Goal: Information Seeking & Learning: Learn about a topic

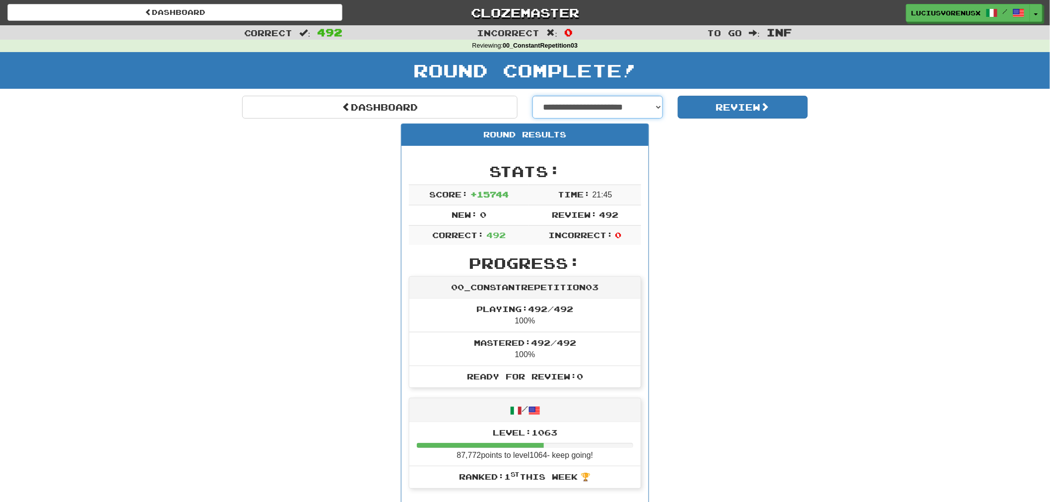
click at [615, 109] on select "**********" at bounding box center [597, 107] width 130 height 23
select select "**********"
click at [532, 96] on select "**********" at bounding box center [597, 107] width 130 height 23
select select "**********"
click at [720, 100] on button "Review" at bounding box center [743, 107] width 130 height 23
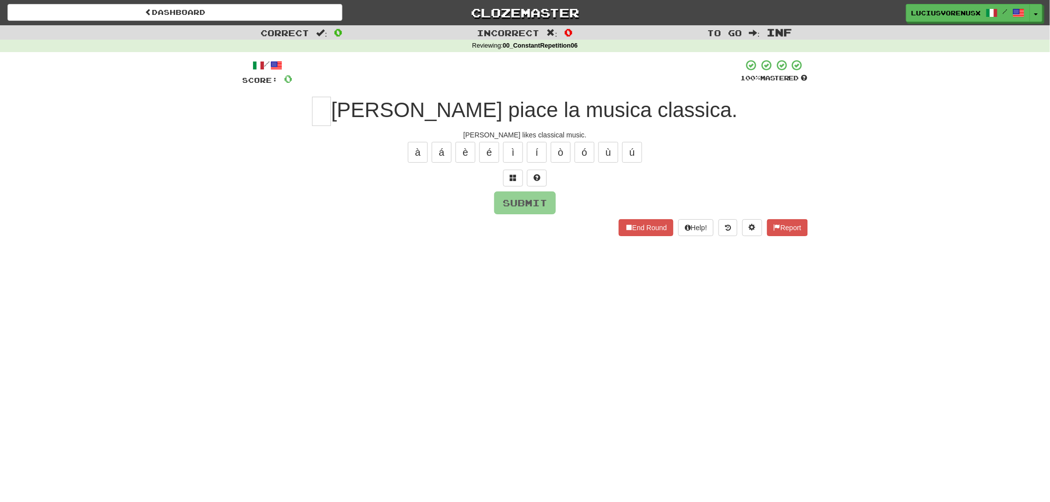
click at [25, 298] on div "Dashboard Clozemaster LuciusVorenusX / Toggle Dropdown Dashboard Leaderboard Ac…" at bounding box center [525, 251] width 1050 height 502
click at [331, 108] on input "text" at bounding box center [321, 111] width 19 height 29
type input "*"
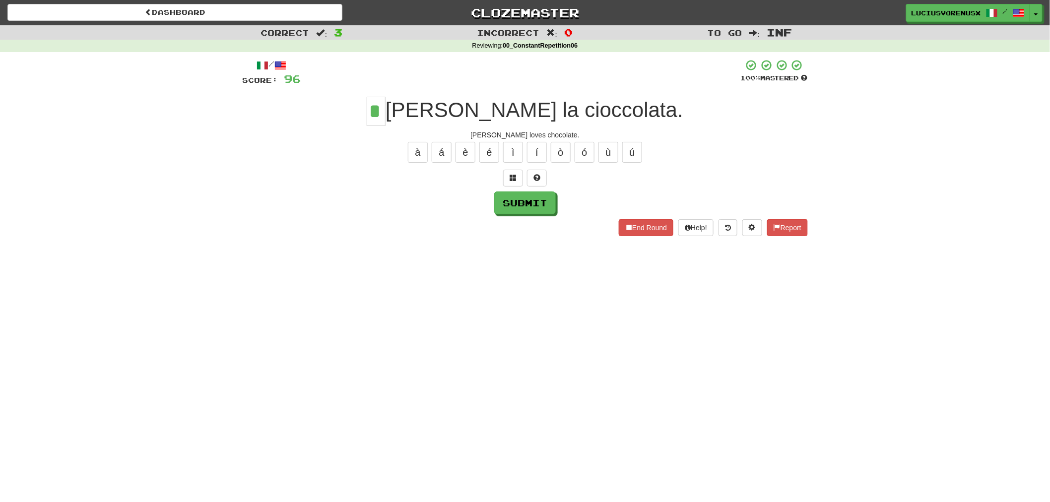
type input "*"
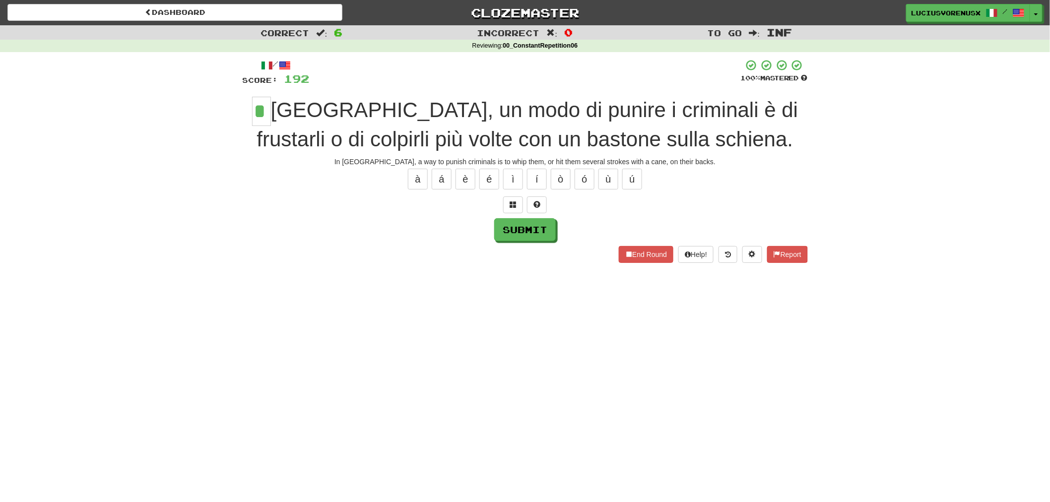
type input "*"
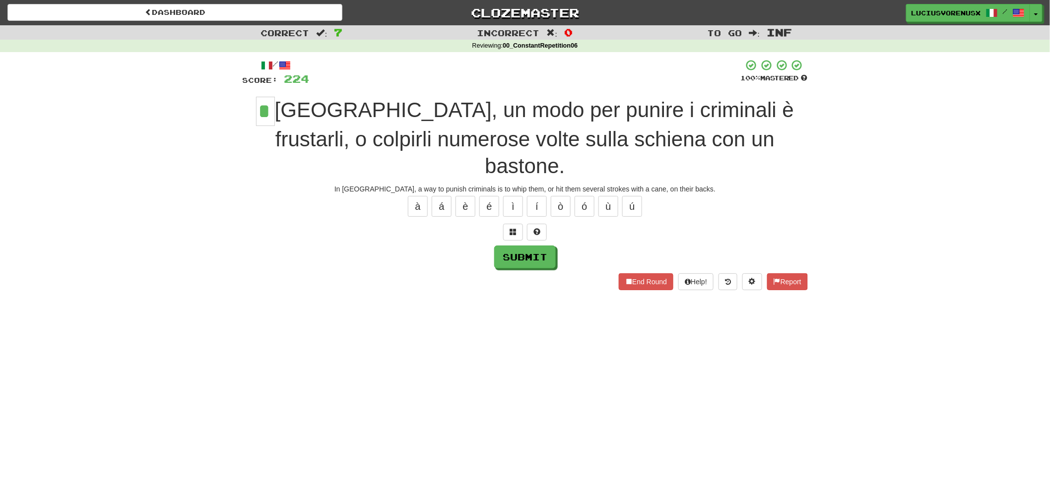
type input "*"
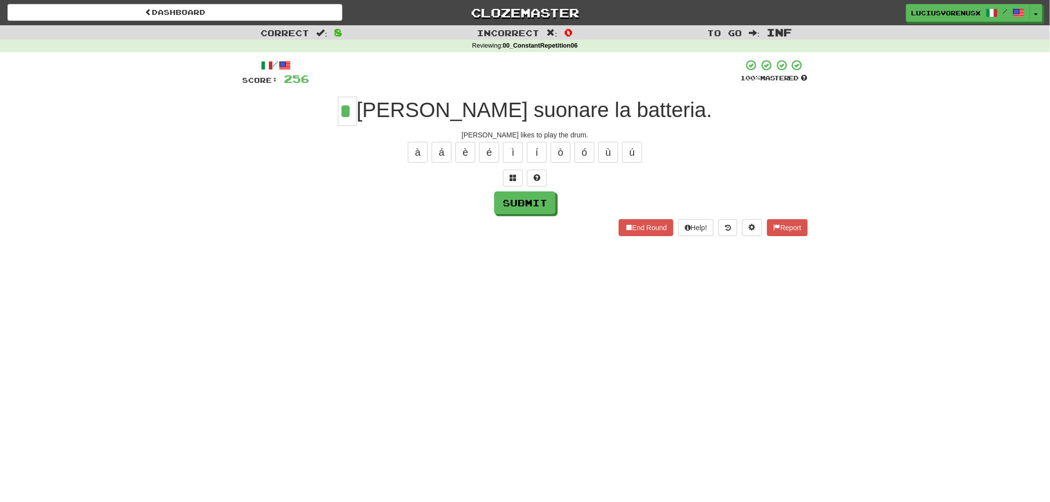
type input "*"
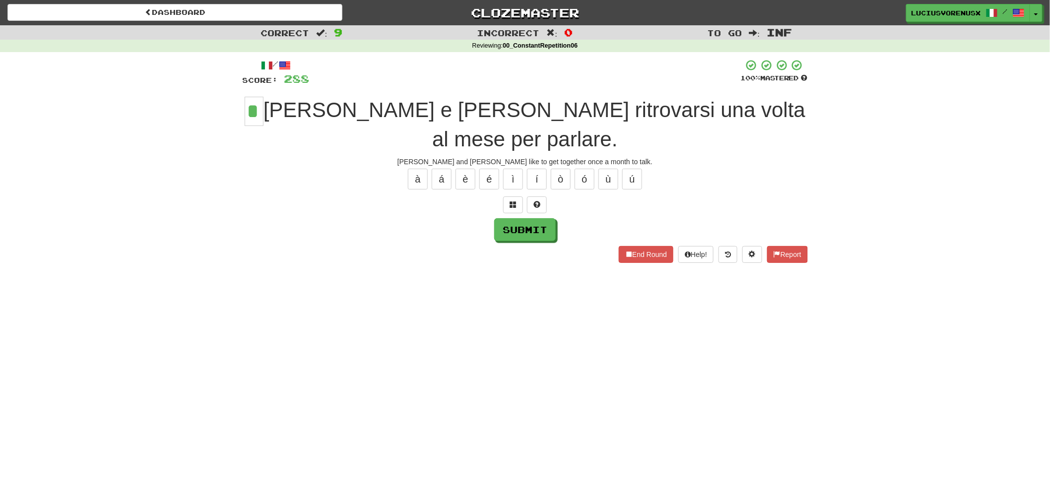
type input "*"
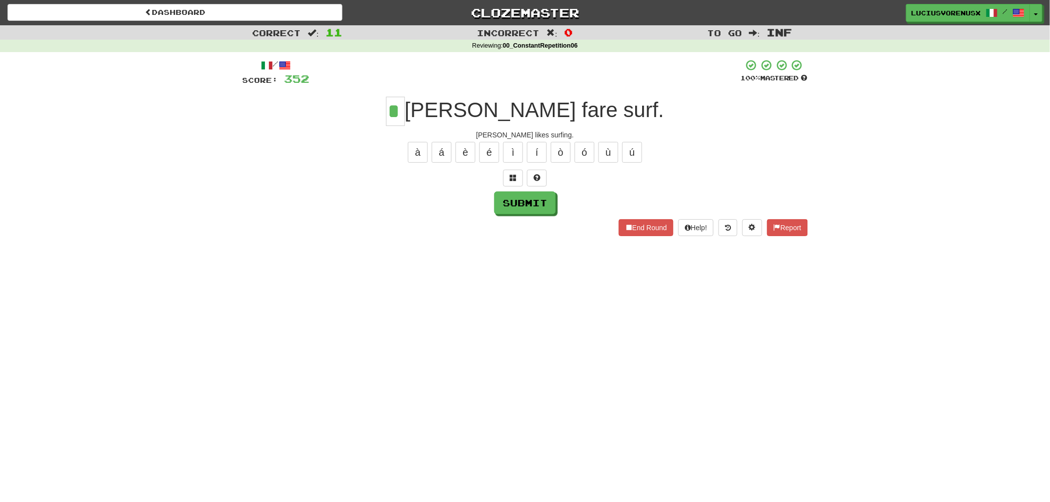
type input "*"
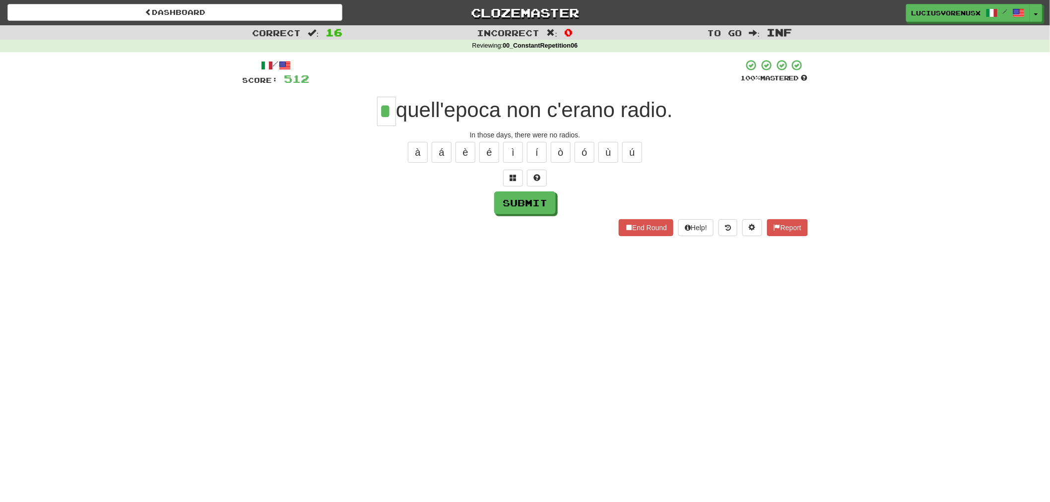
type input "*"
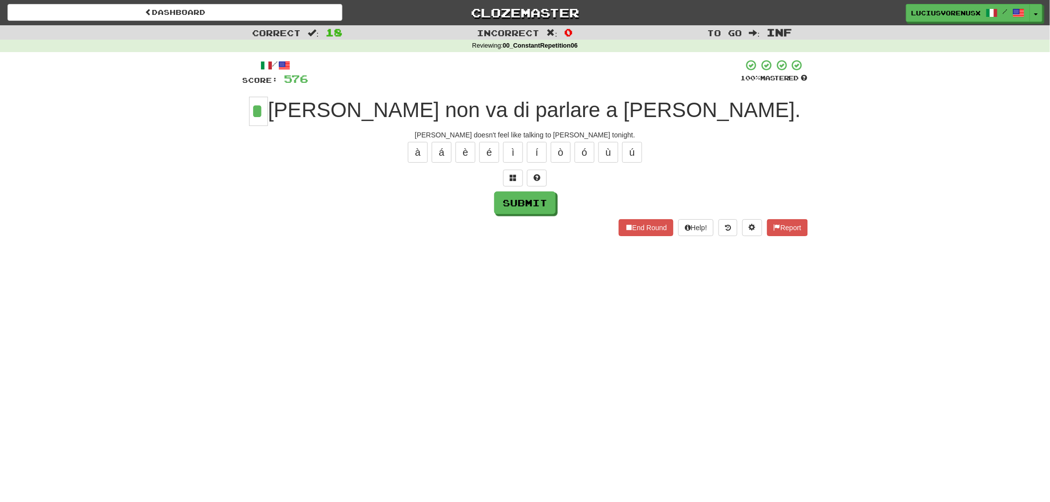
type input "*"
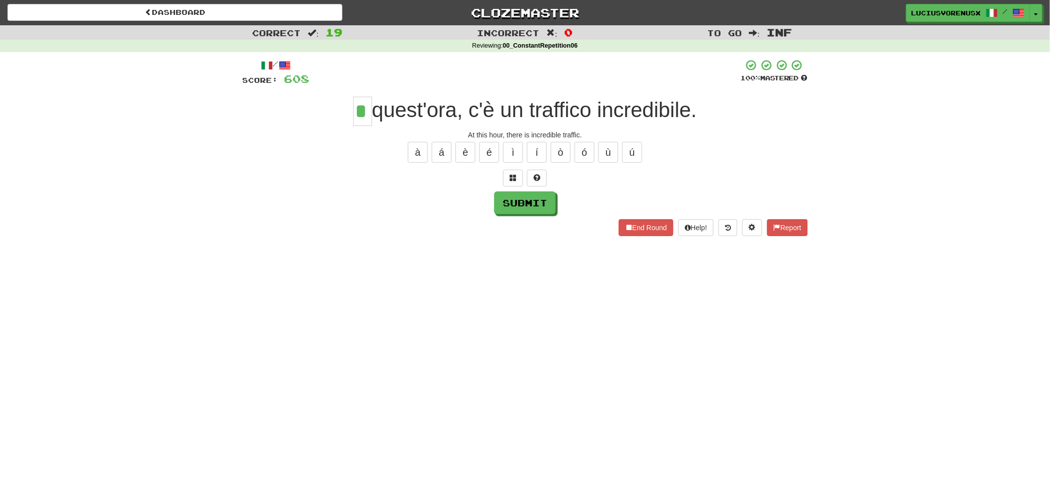
type input "*"
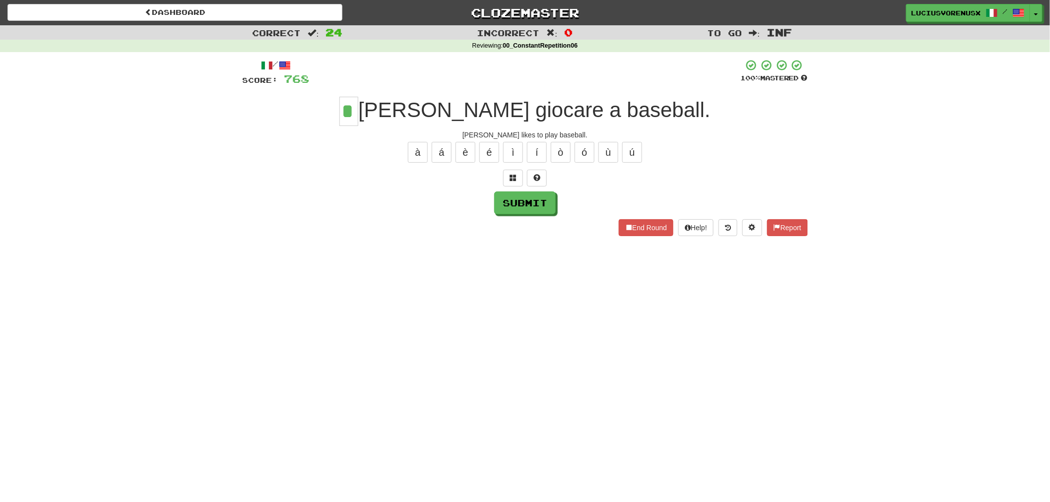
type input "*"
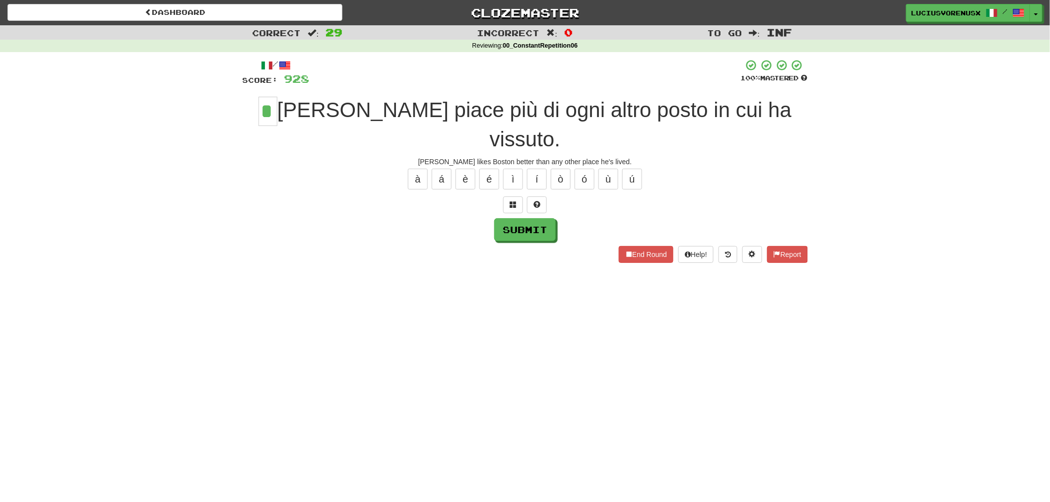
type input "*"
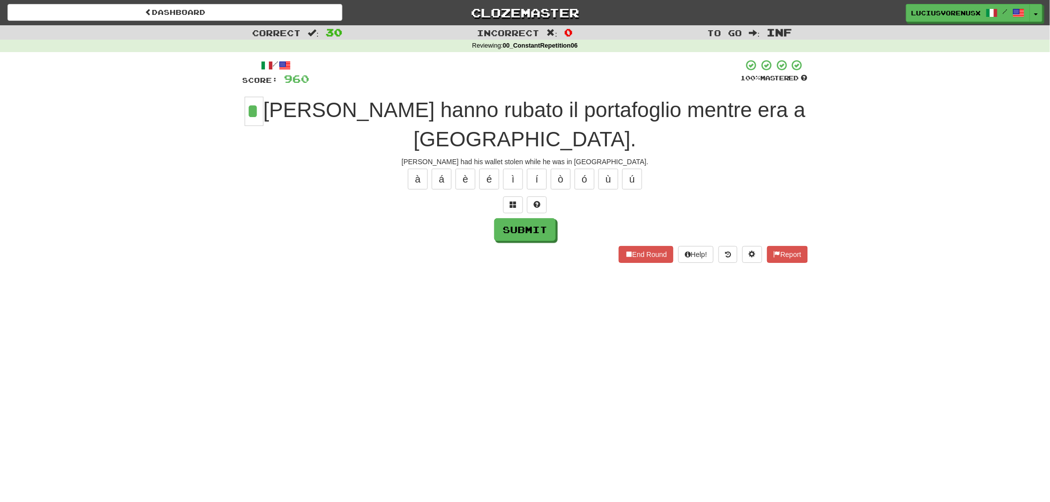
type input "*"
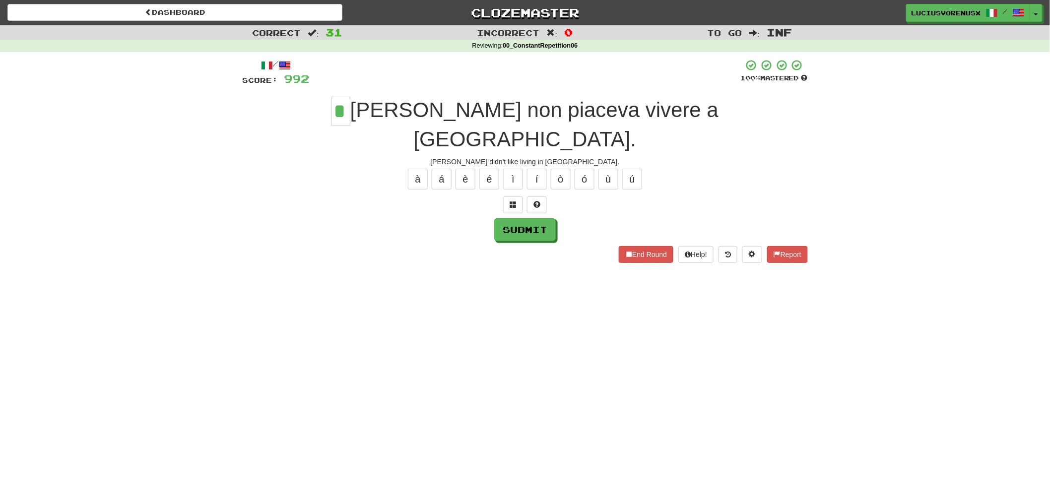
type input "*"
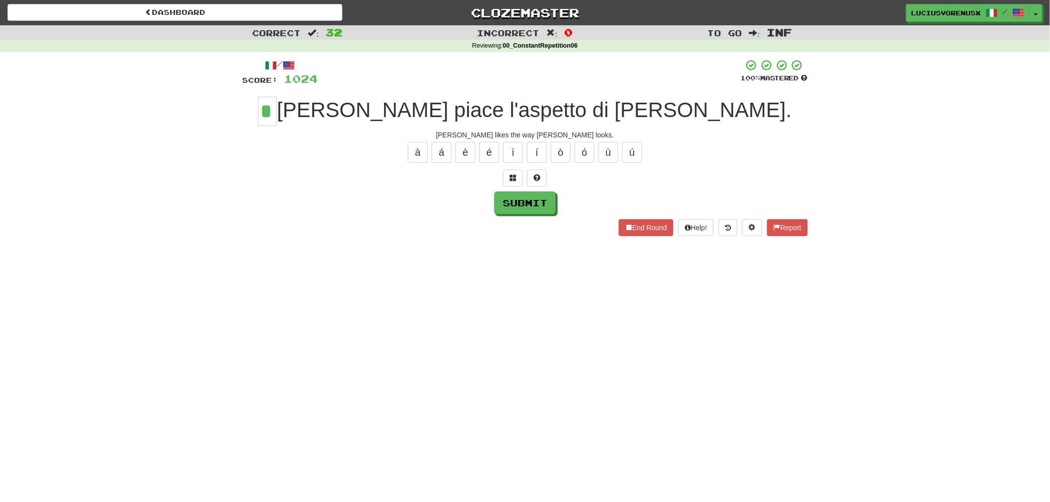
type input "*"
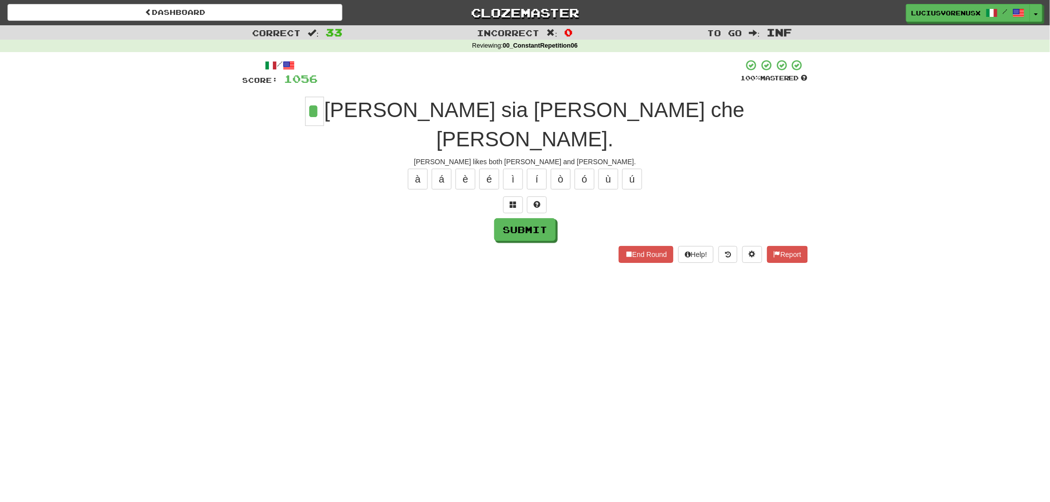
type input "*"
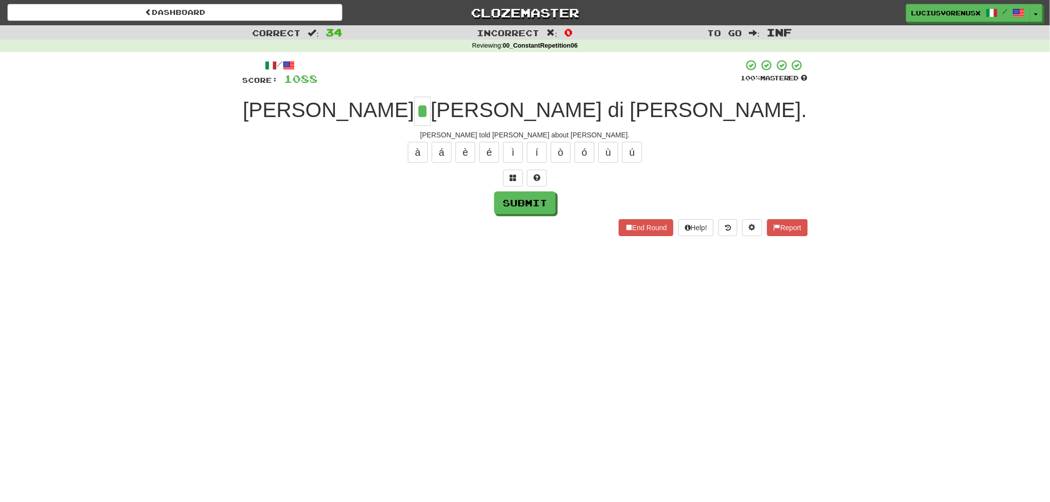
type input "*"
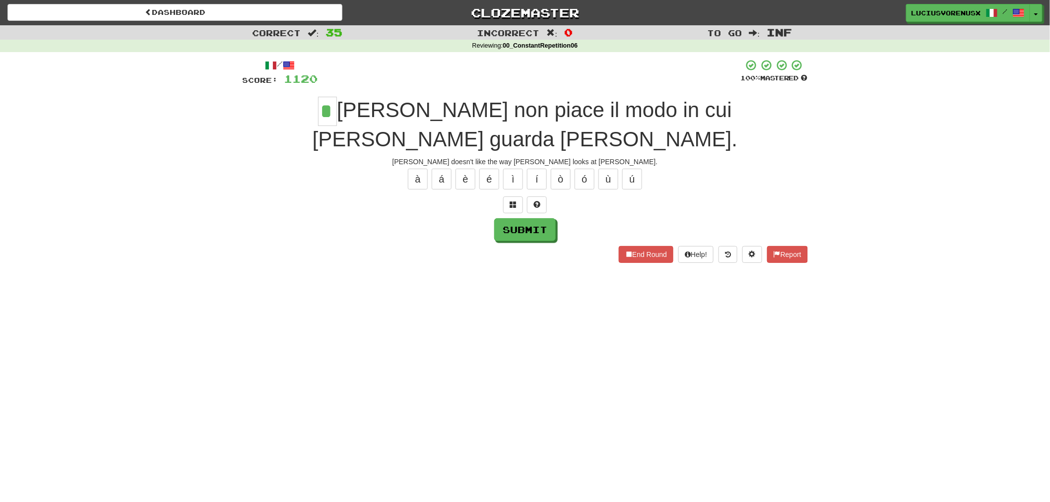
type input "*"
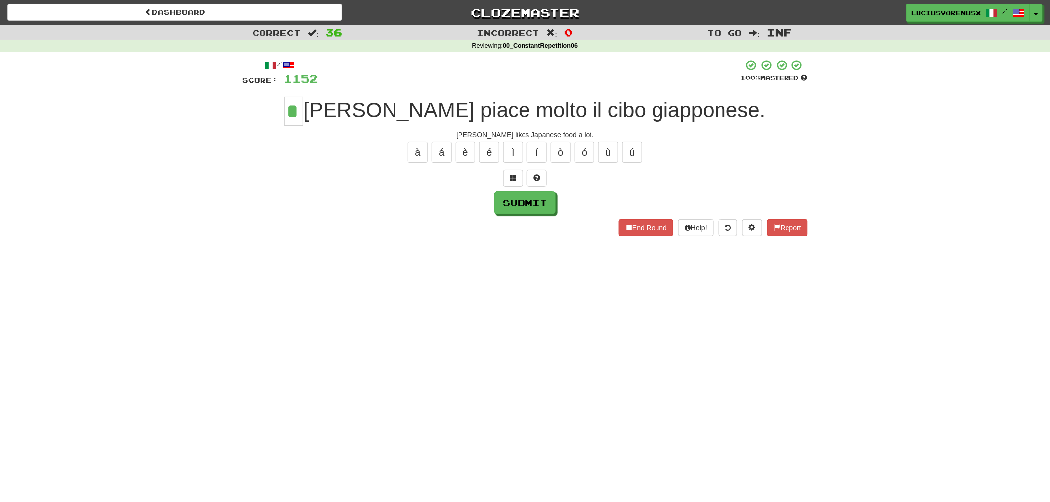
type input "*"
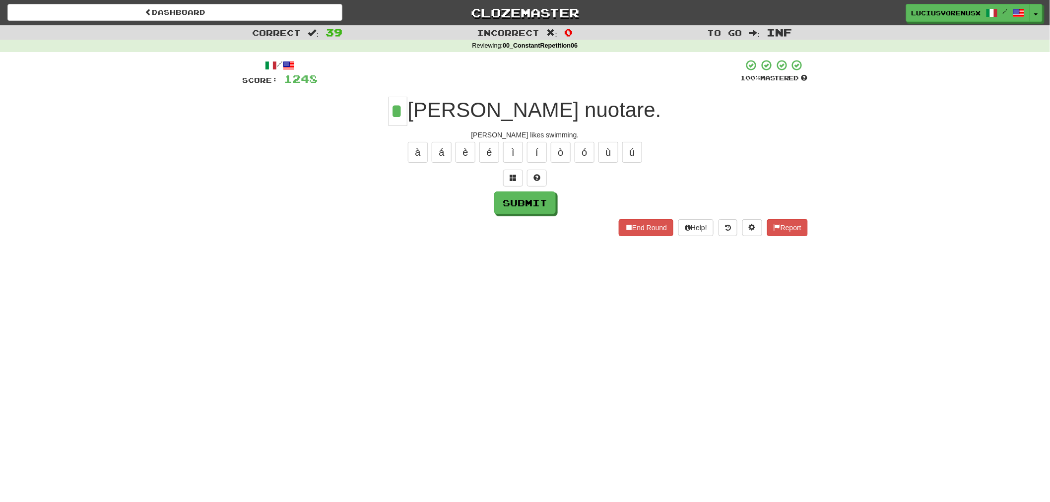
type input "*"
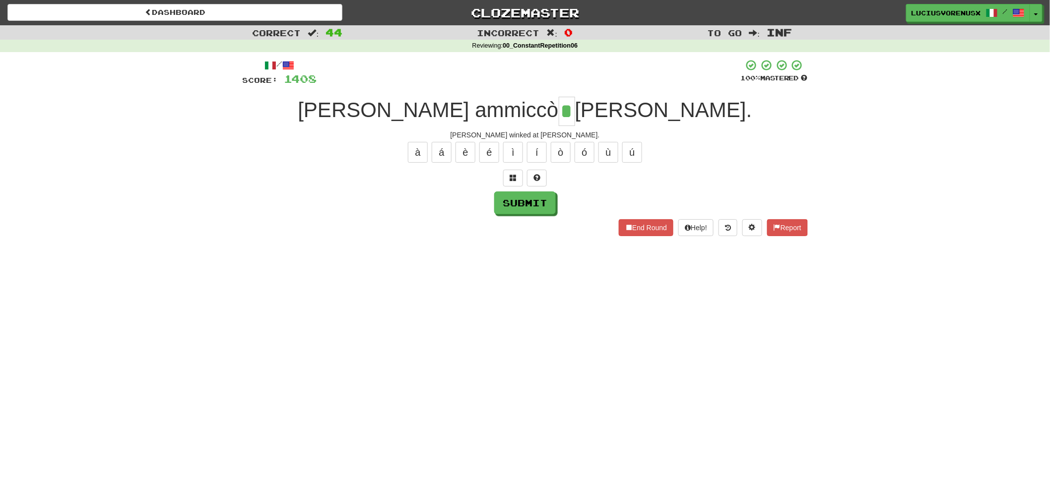
type input "*"
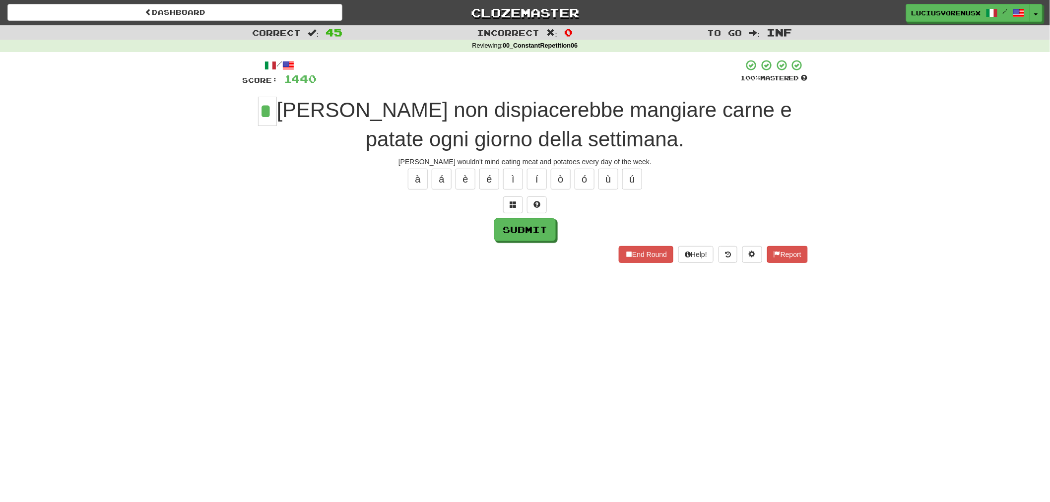
type input "*"
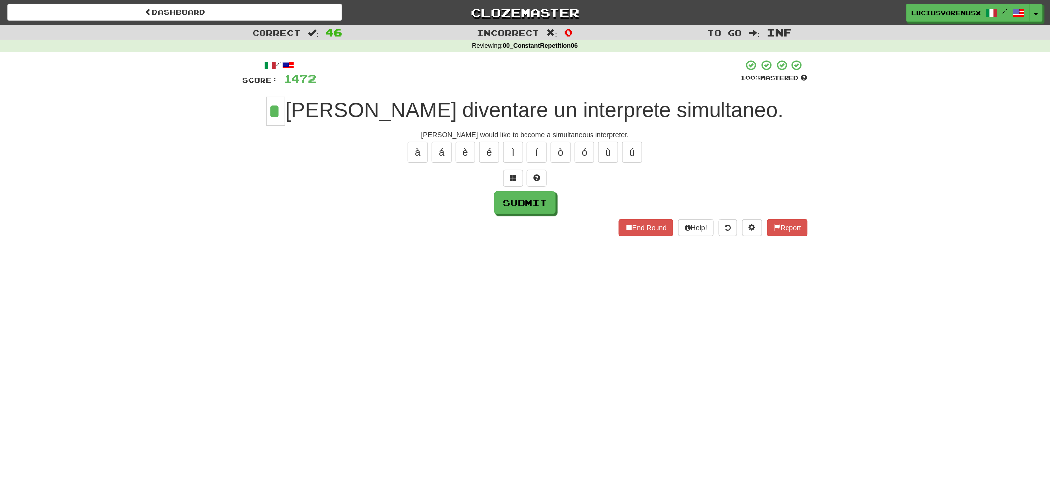
type input "*"
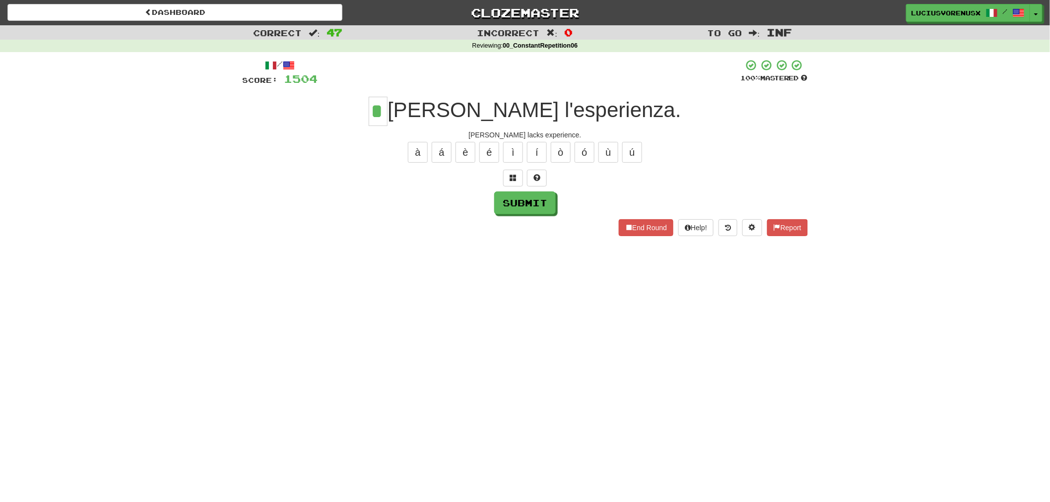
type input "*"
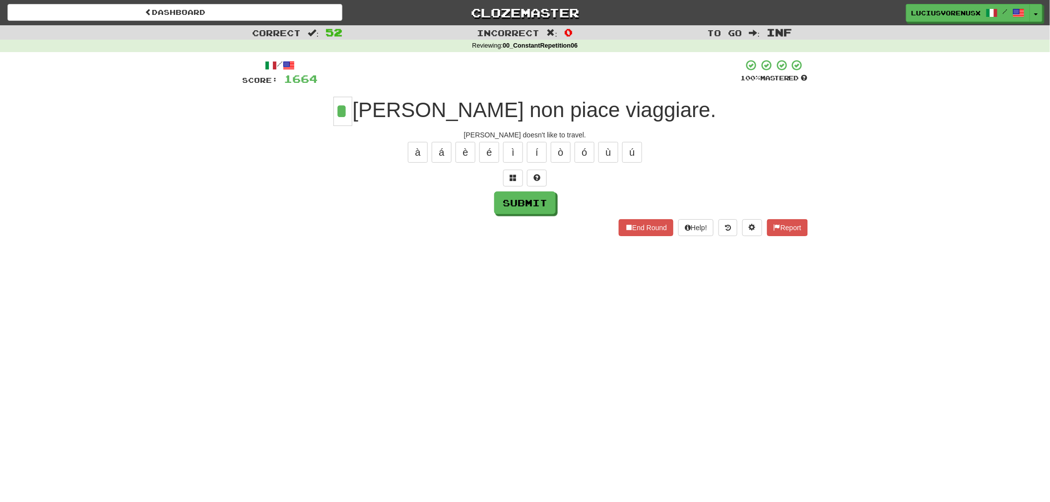
type input "*"
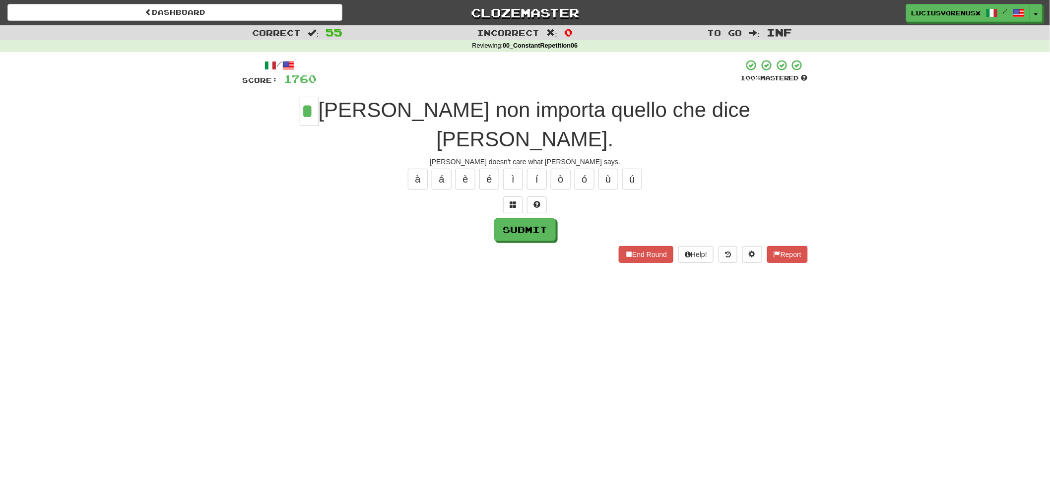
type input "*"
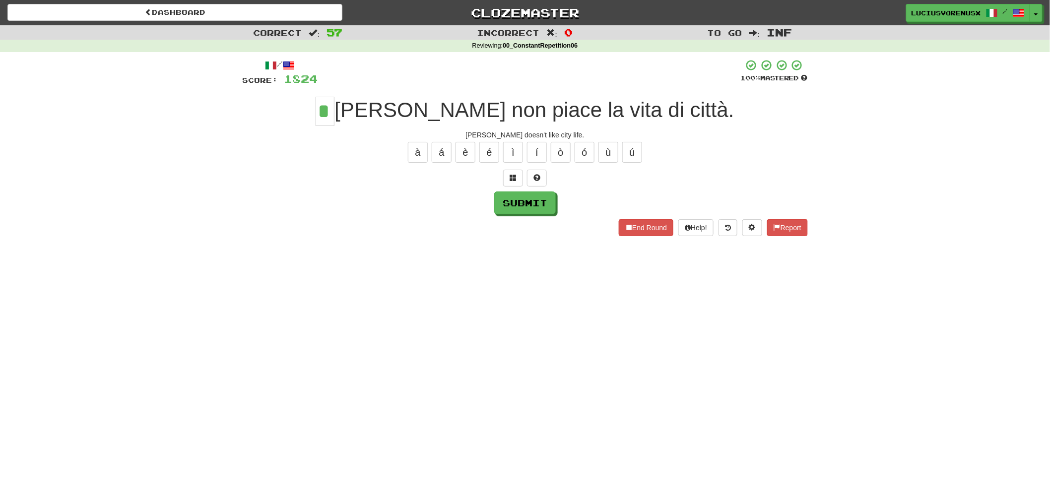
type input "*"
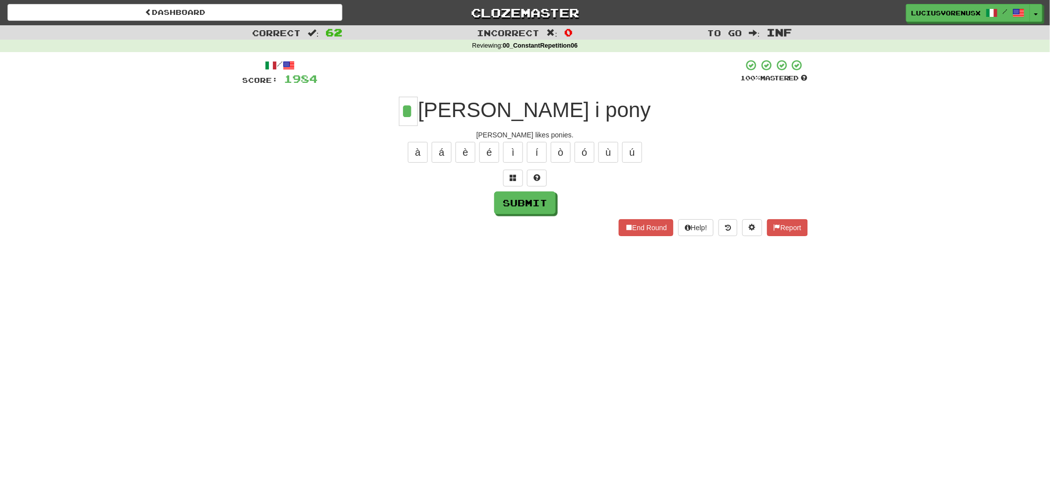
type input "*"
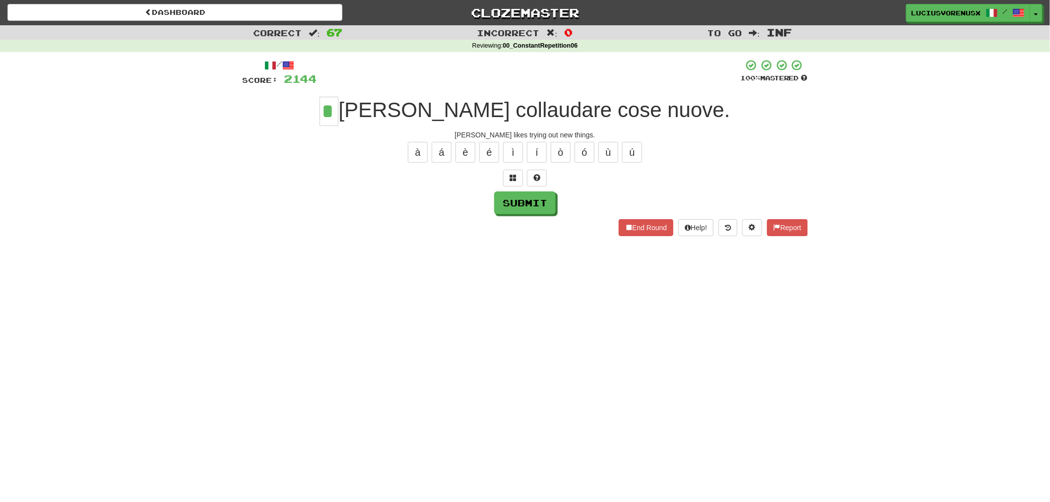
type input "*"
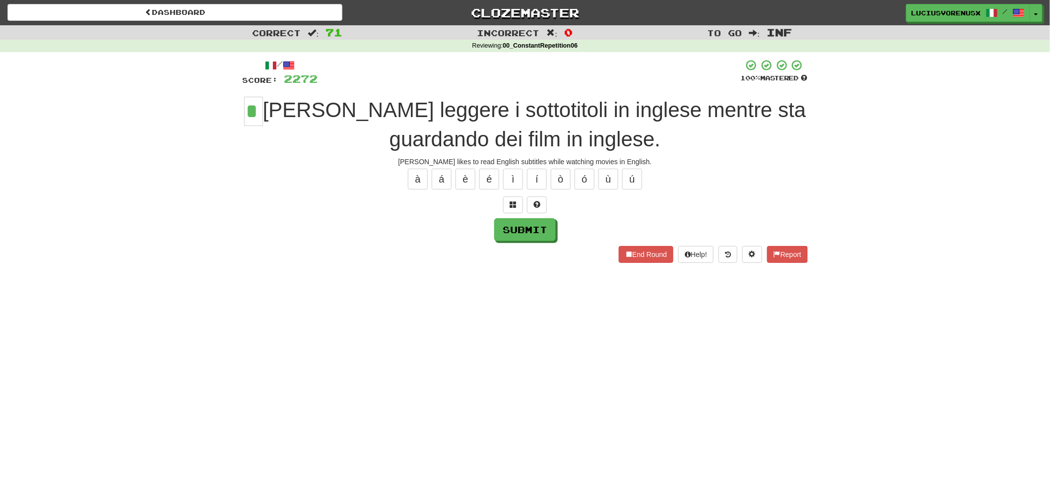
type input "*"
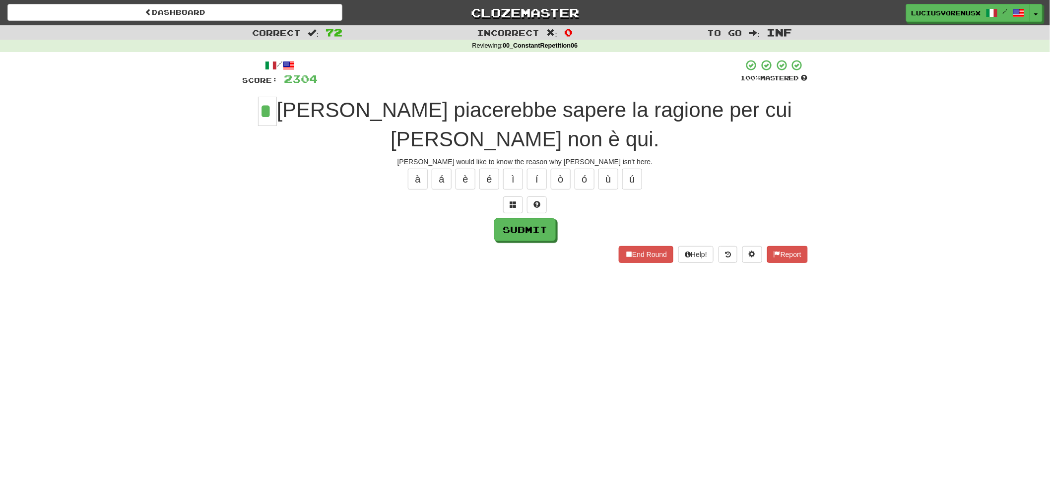
type input "*"
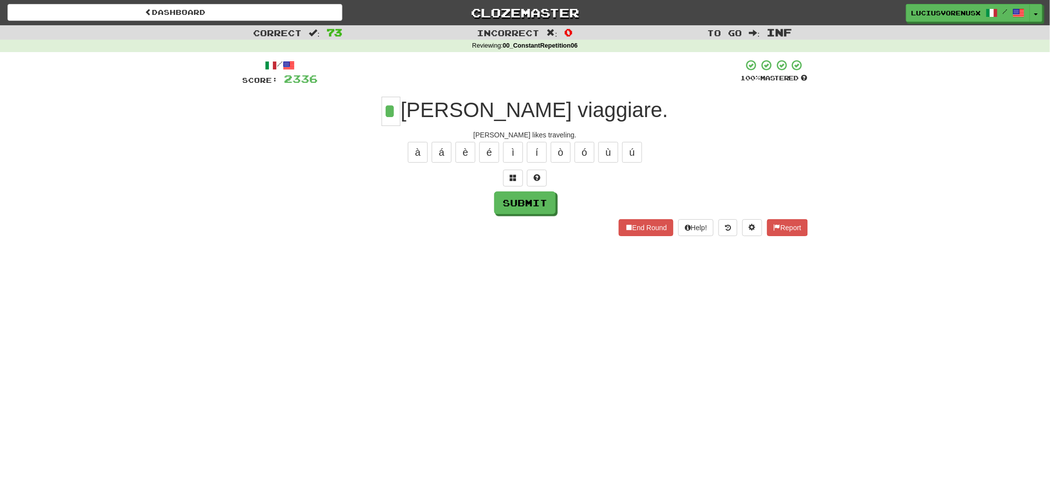
type input "*"
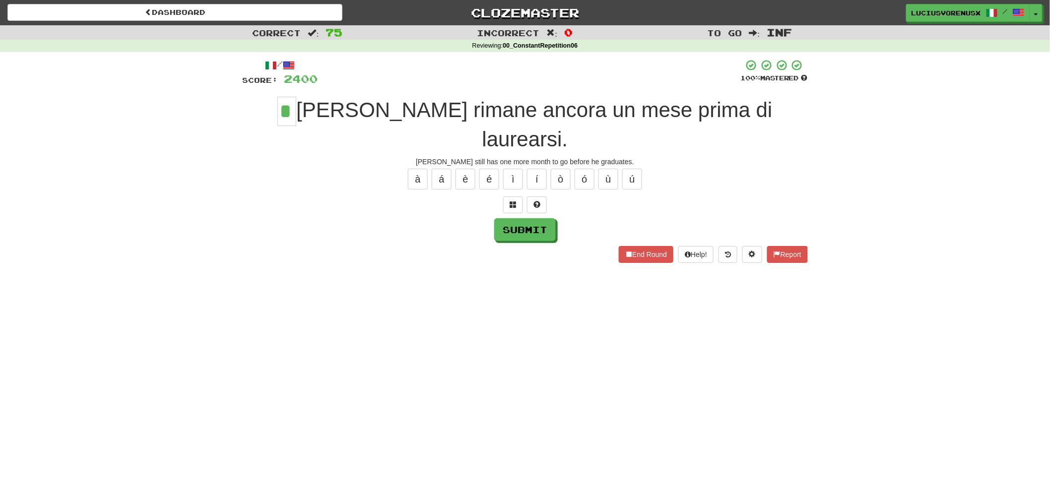
type input "*"
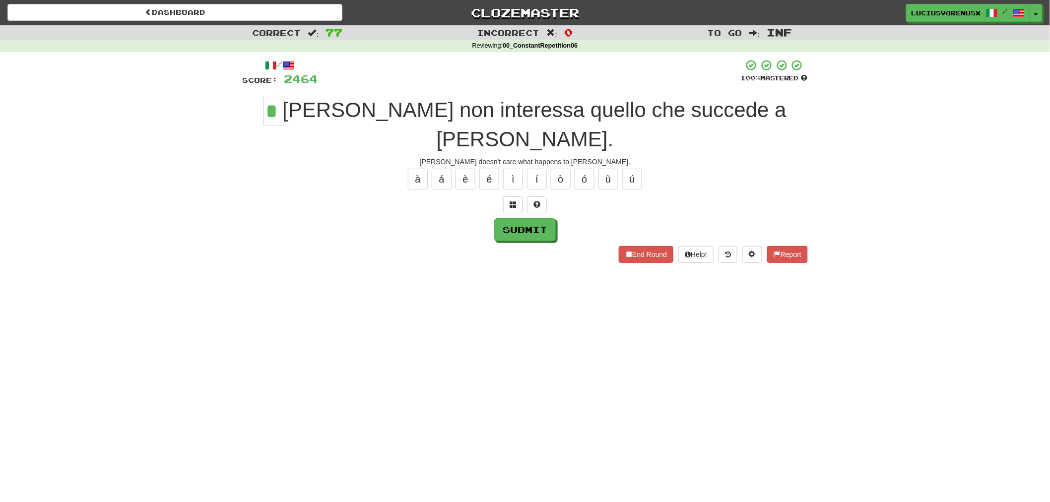
type input "*"
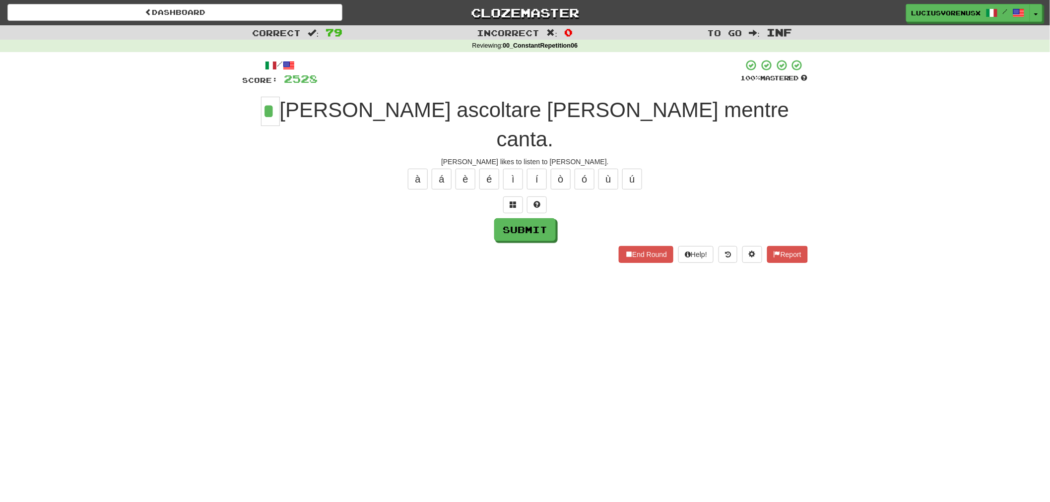
type input "*"
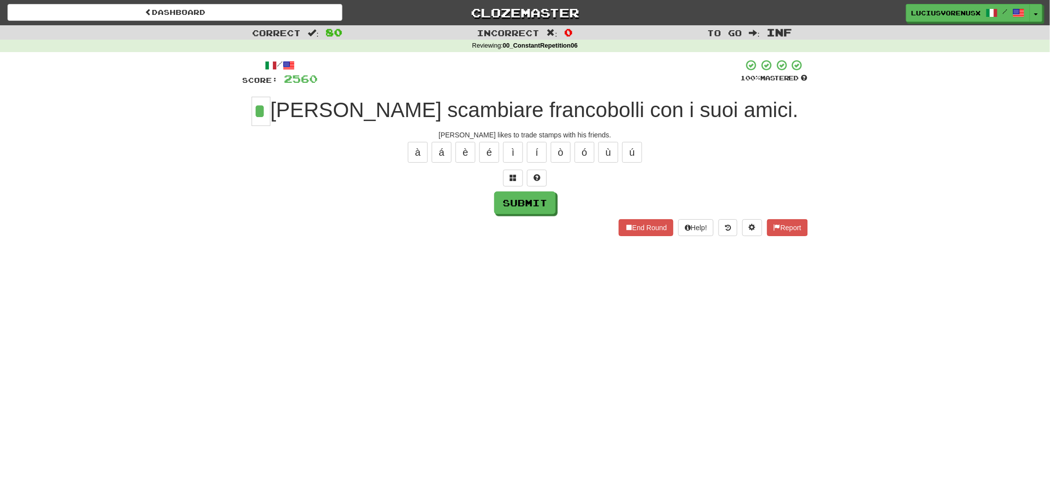
type input "*"
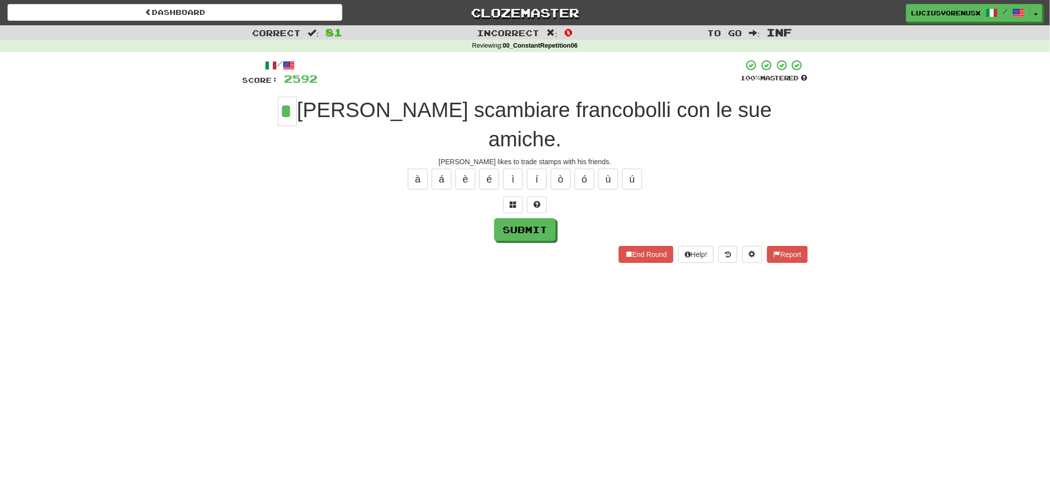
type input "*"
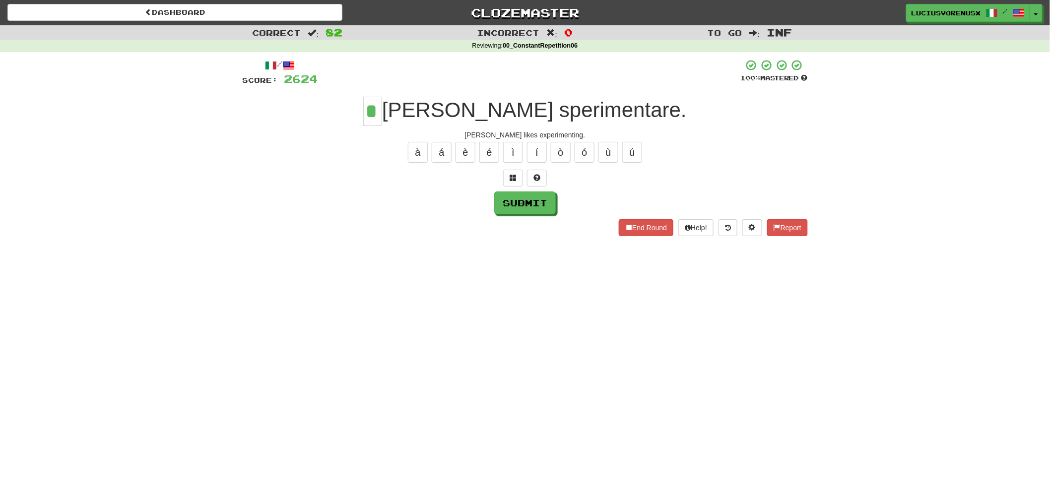
type input "*"
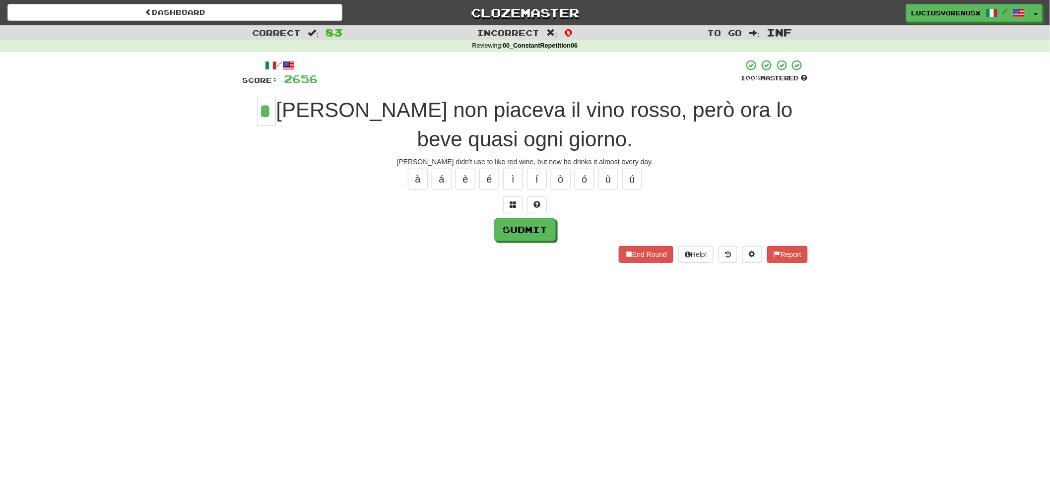
type input "*"
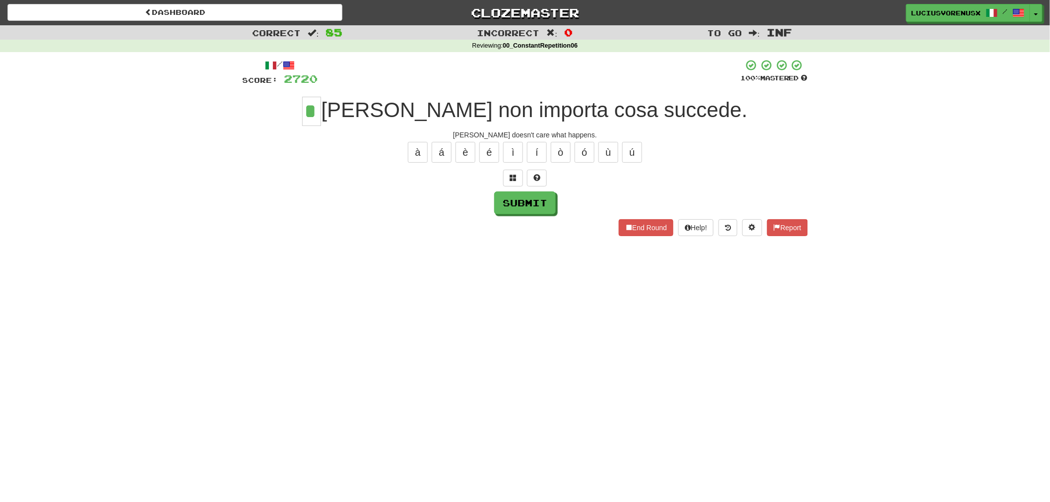
type input "*"
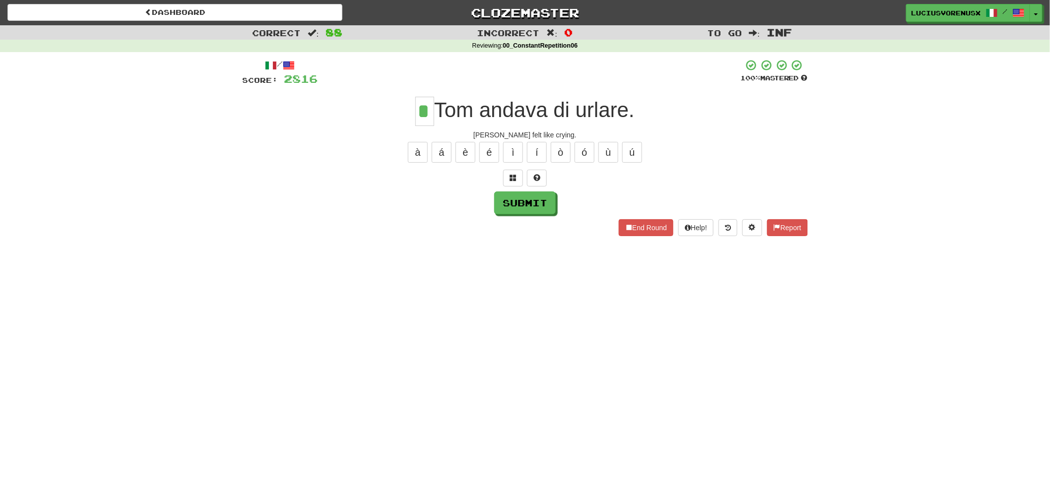
type input "*"
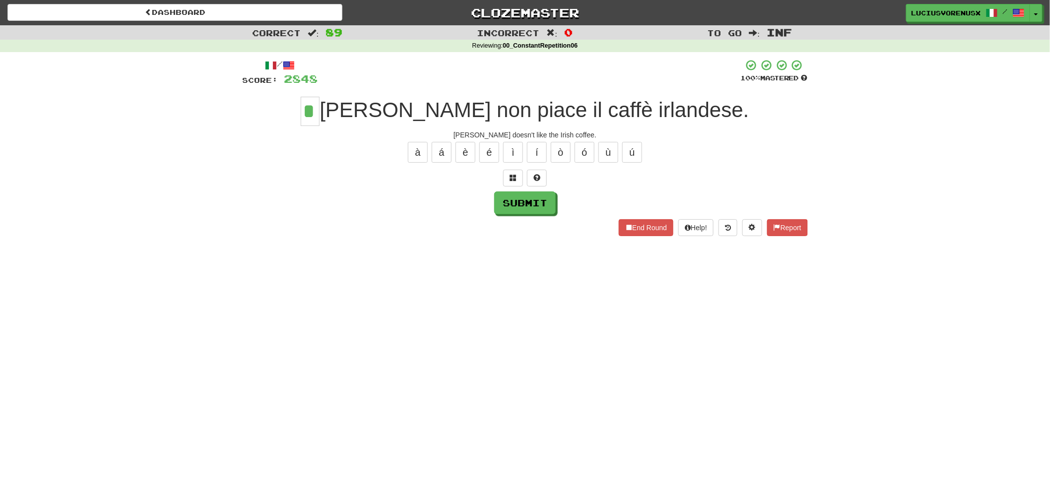
type input "*"
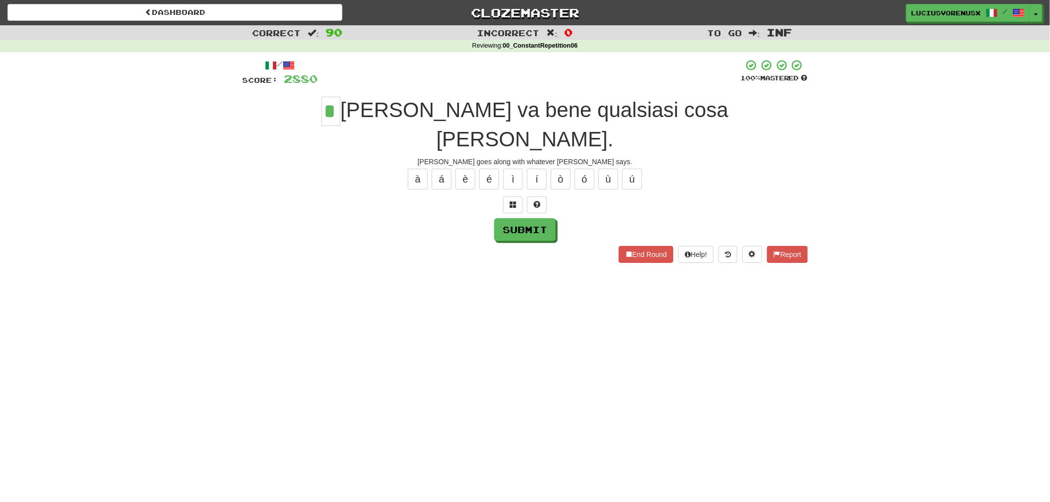
type input "*"
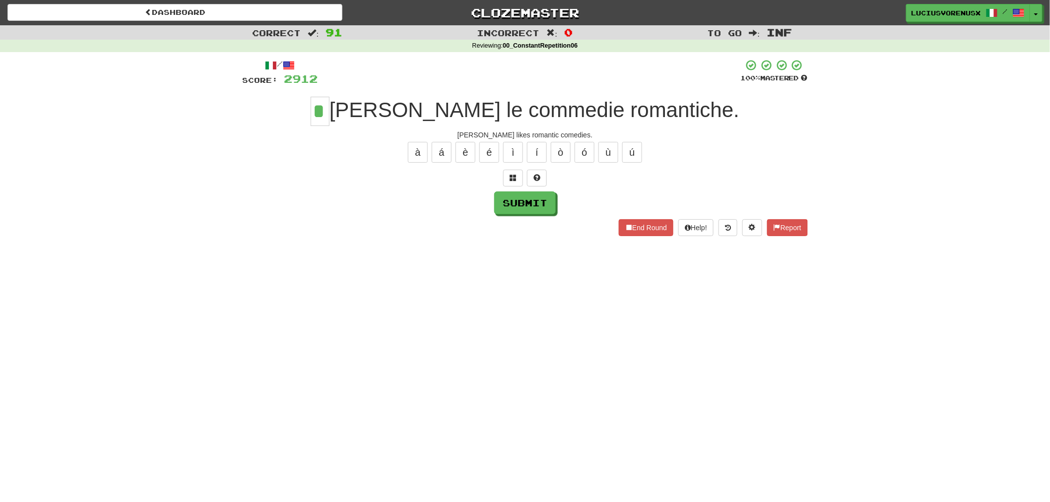
type input "*"
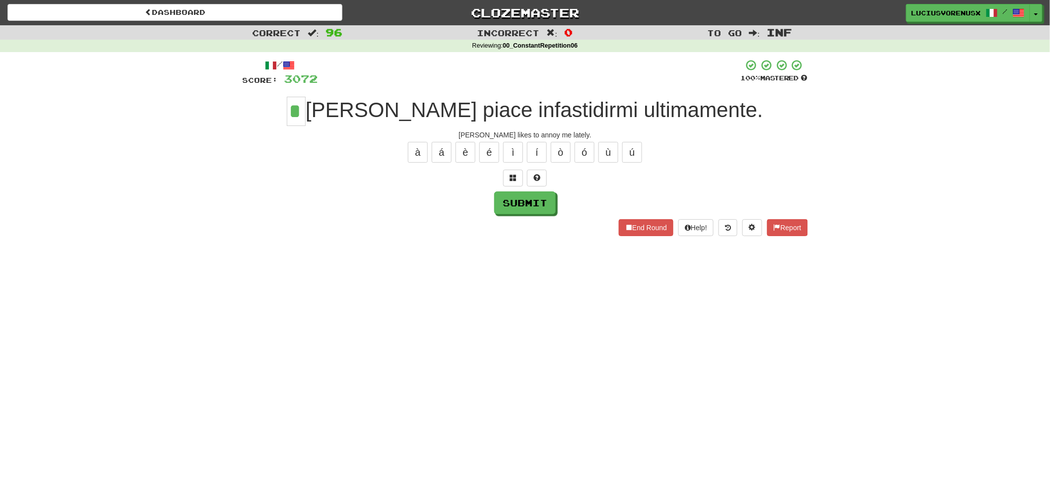
type input "*"
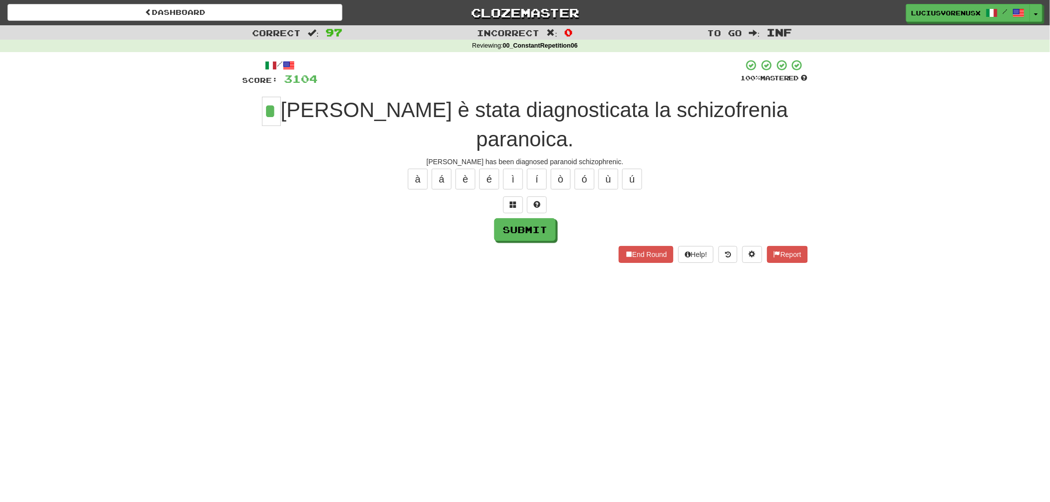
type input "*"
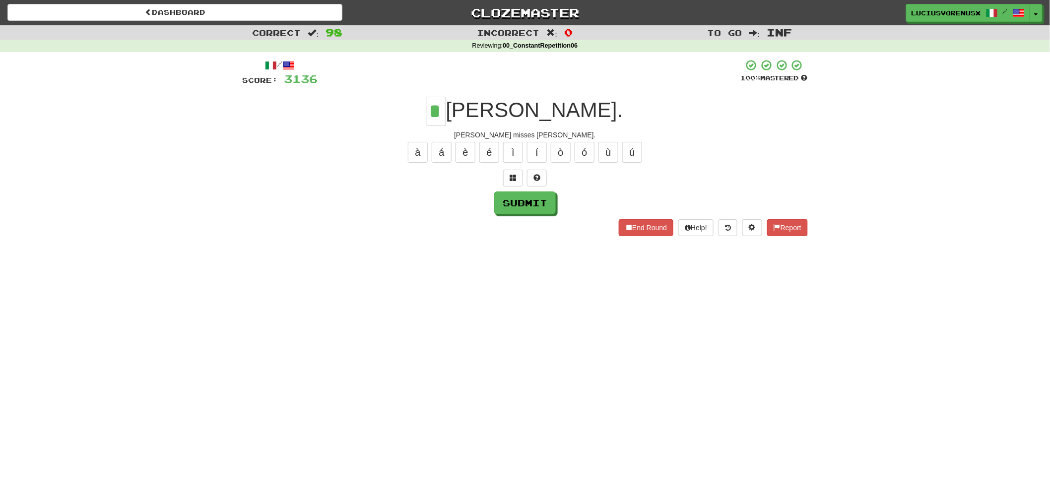
type input "*"
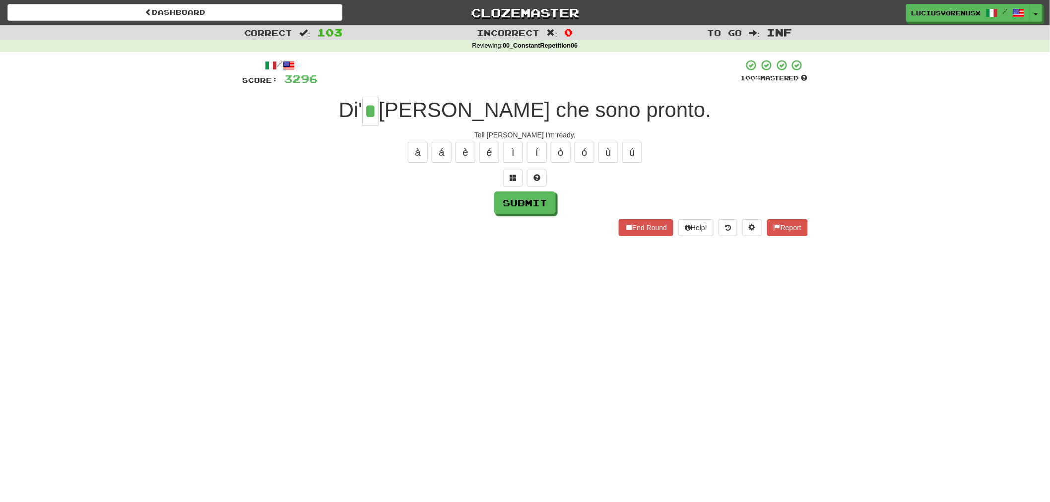
type input "*"
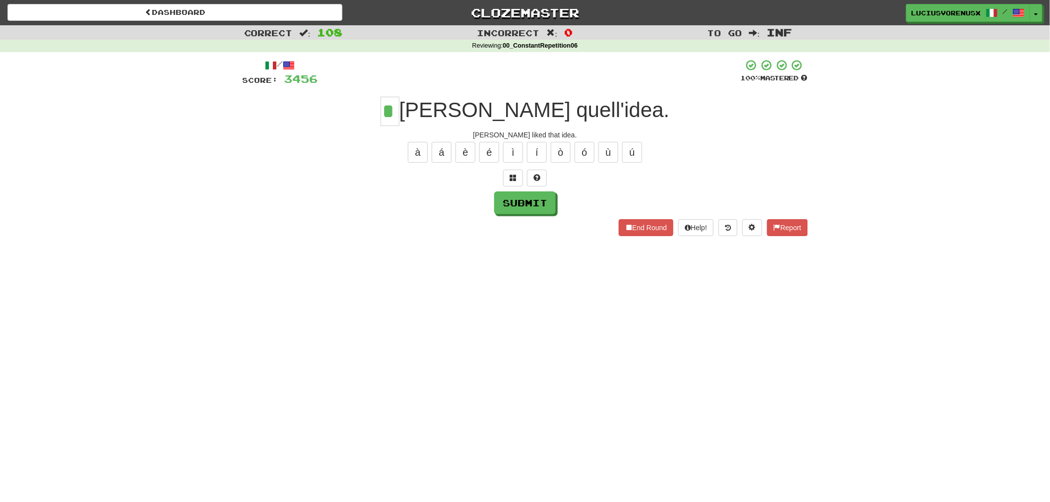
type input "*"
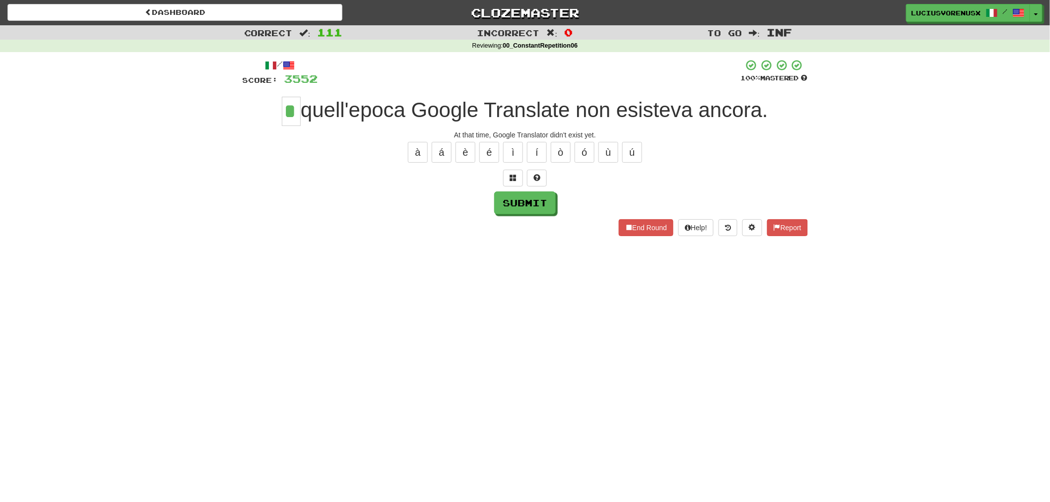
type input "*"
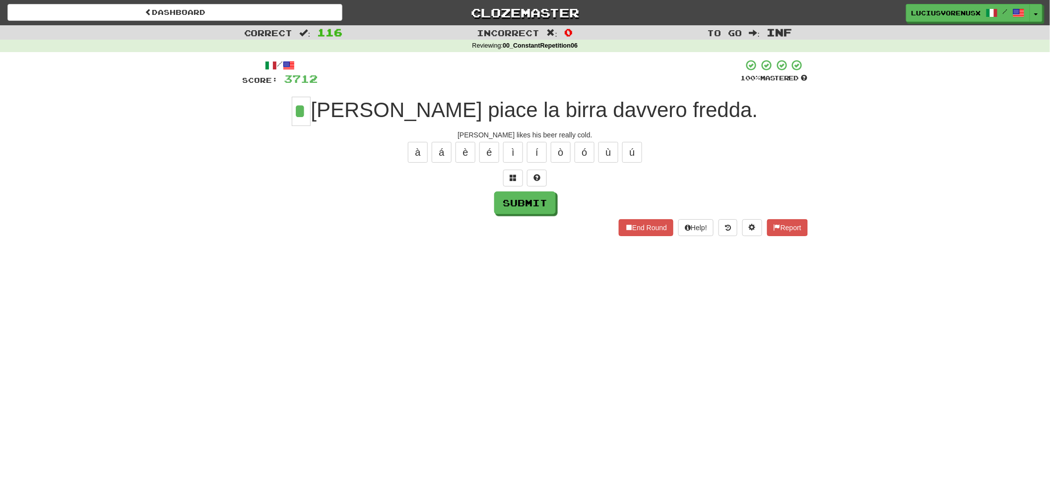
type input "*"
